Goal: Information Seeking & Learning: Learn about a topic

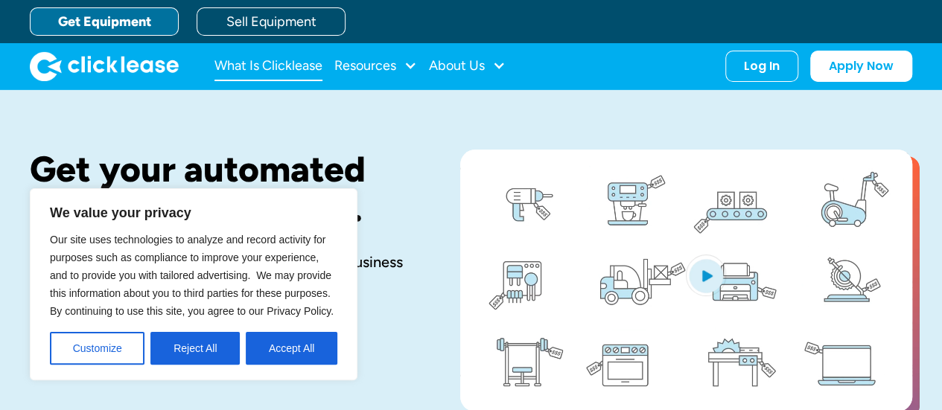
click at [296, 63] on link "What Is Clicklease" at bounding box center [268, 66] width 108 height 30
